Goal: Task Accomplishment & Management: Use online tool/utility

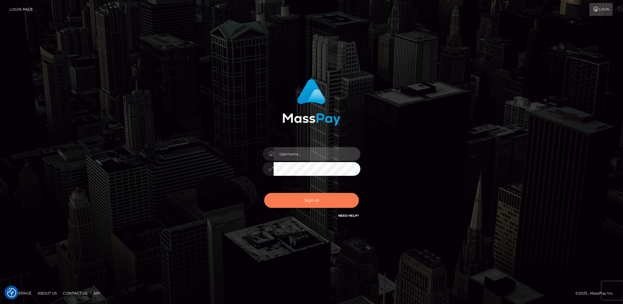
type input "hengland"
click at [320, 194] on button "Sign in" at bounding box center [311, 200] width 95 height 15
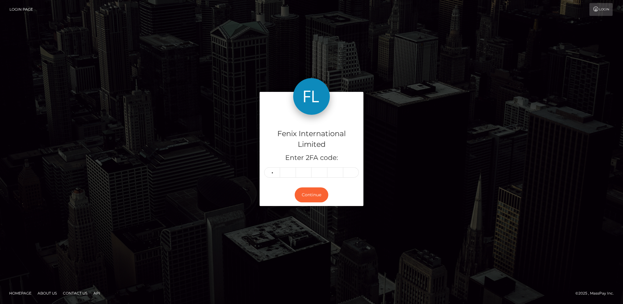
type input "4"
type input "2"
type input "1"
type input "7"
type input "8"
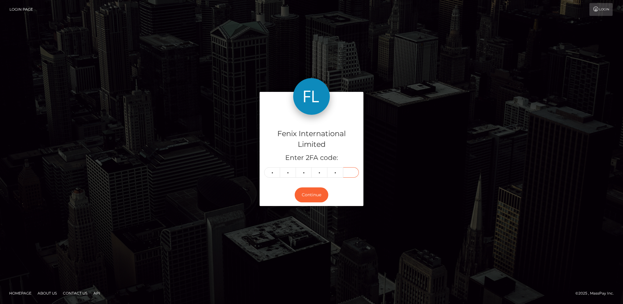
type input "7"
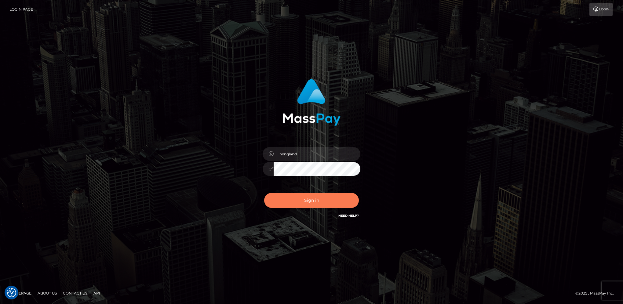
click at [320, 194] on button "Sign in" at bounding box center [311, 200] width 95 height 15
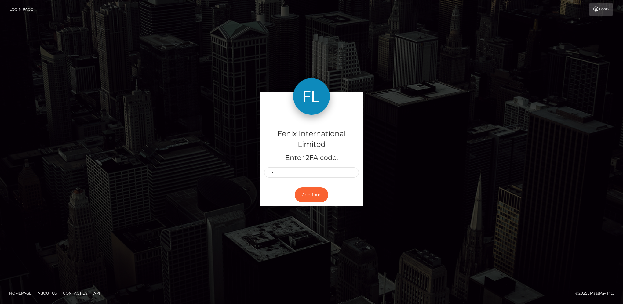
type input "4"
type input "2"
type input "1"
type input "8"
type input "7"
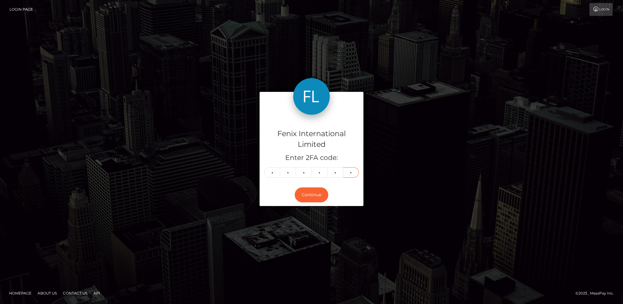
type input "8"
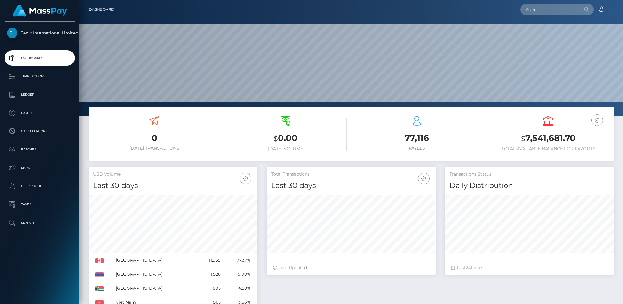
scroll to position [108, 169]
click at [47, 154] on link "Batches" at bounding box center [40, 149] width 70 height 15
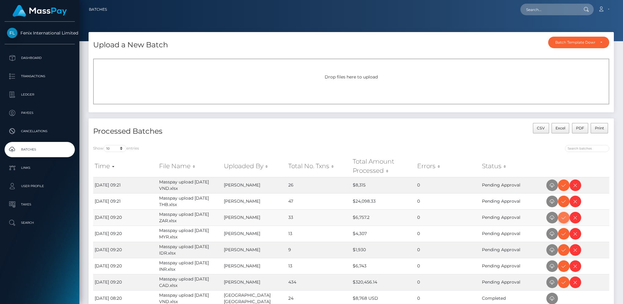
click at [564, 219] on icon at bounding box center [563, 218] width 7 height 8
click at [566, 186] on icon at bounding box center [563, 186] width 7 height 8
click at [563, 201] on icon at bounding box center [563, 202] width 7 height 8
drag, startPoint x: 562, startPoint y: 234, endPoint x: 622, endPoint y: 212, distance: 64.6
click at [562, 234] on icon at bounding box center [563, 234] width 7 height 8
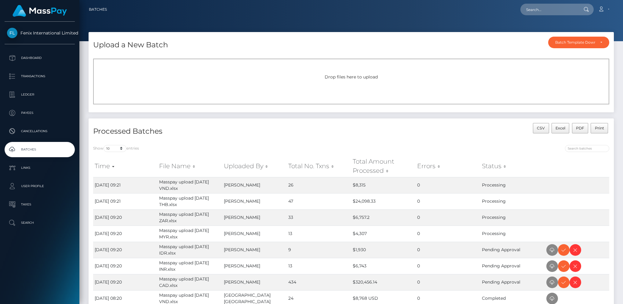
drag, startPoint x: 561, startPoint y: 268, endPoint x: 618, endPoint y: 250, distance: 59.5
click at [561, 268] on icon at bounding box center [563, 267] width 7 height 8
click at [563, 249] on icon at bounding box center [563, 250] width 7 height 8
click at [564, 283] on icon at bounding box center [563, 283] width 7 height 8
